Goal: Transaction & Acquisition: Purchase product/service

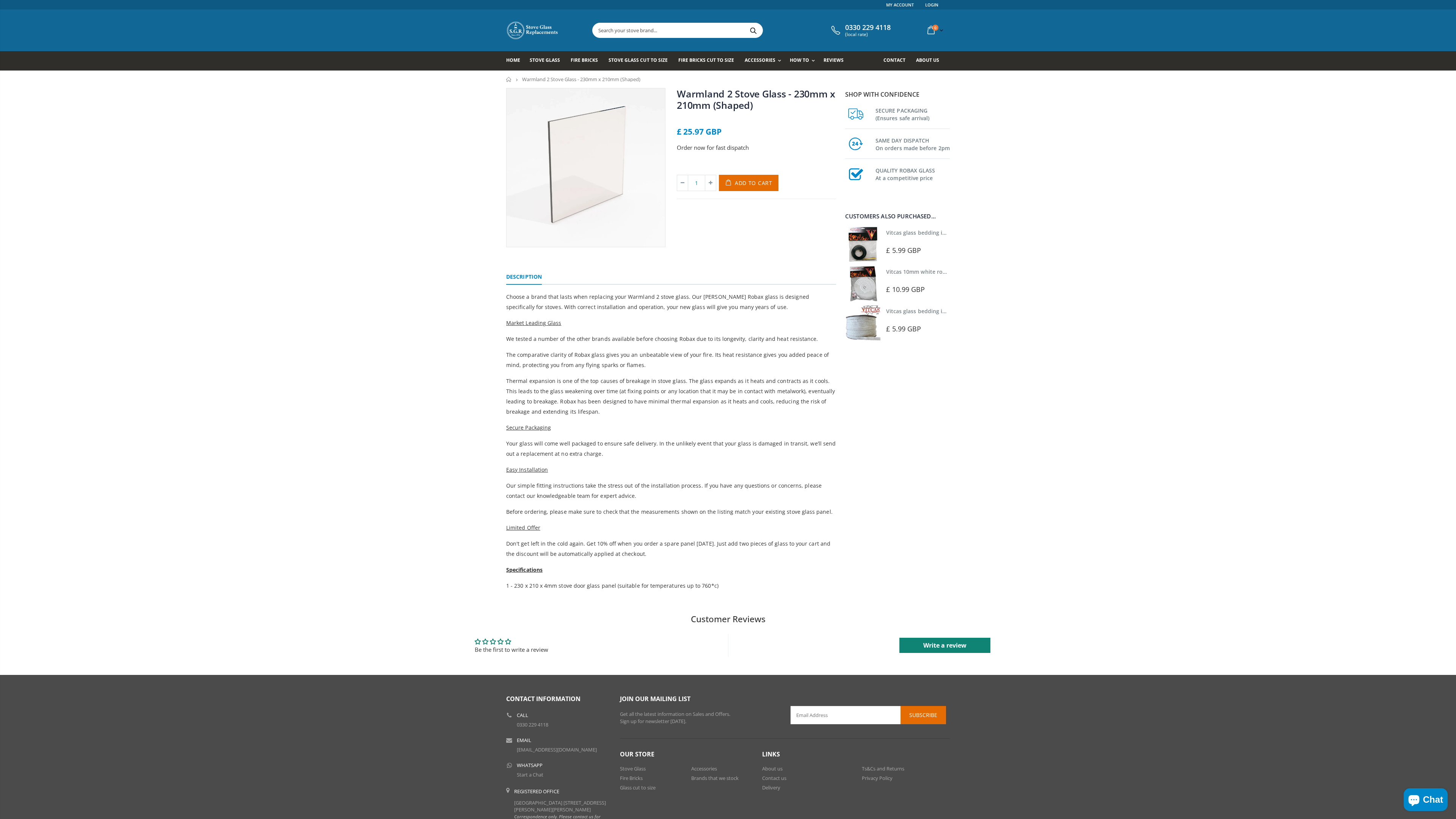
click at [863, 252] on img at bounding box center [863, 244] width 35 height 35
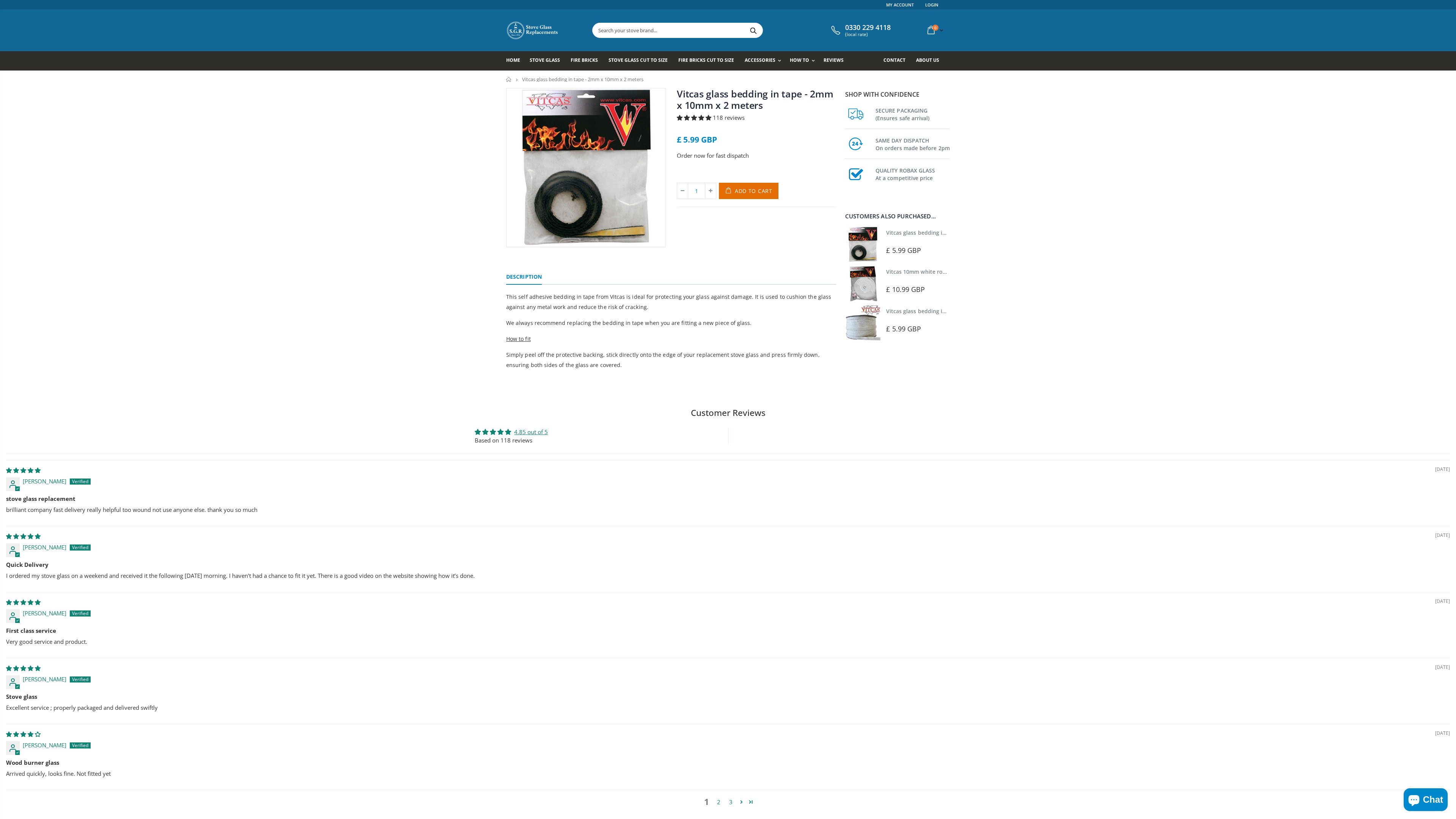
select select "Sort dropdown"
